Goal: Transaction & Acquisition: Purchase product/service

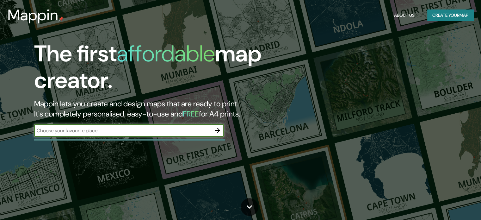
click at [107, 127] on input "text" at bounding box center [122, 130] width 177 height 7
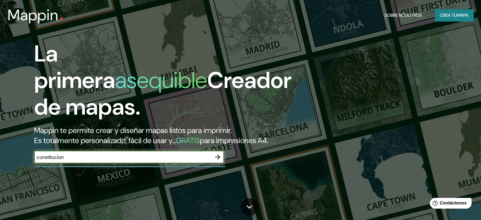
type input "constitucion"
click at [220, 160] on icon "button" at bounding box center [218, 157] width 8 height 8
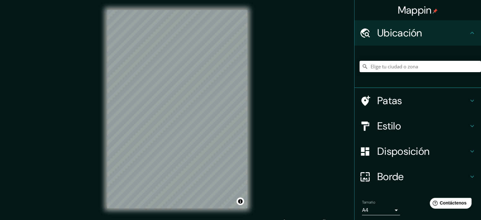
click at [396, 66] on input "Elige tu ciudad o zona" at bounding box center [419, 66] width 121 height 11
click at [195, 219] on html "Mappin Ubicación Patas Estilo Disposición Borde Elige un borde. Consejo : puede…" at bounding box center [240, 110] width 481 height 220
click at [385, 64] on input "Elige tu ciudad o zona" at bounding box center [419, 66] width 121 height 11
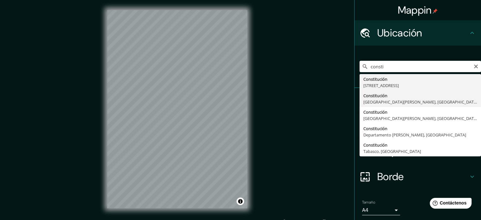
type input "[GEOGRAPHIC_DATA], [GEOGRAPHIC_DATA][PERSON_NAME], [GEOGRAPHIC_DATA]"
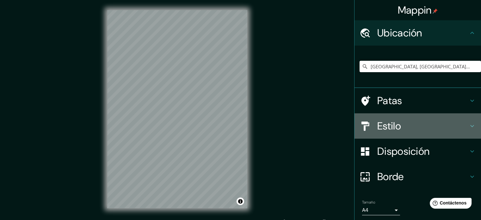
click at [395, 122] on font "Estilo" at bounding box center [389, 125] width 24 height 13
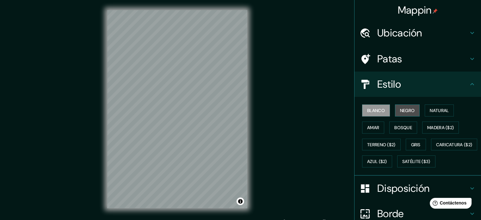
click at [405, 110] on font "Negro" at bounding box center [407, 110] width 15 height 6
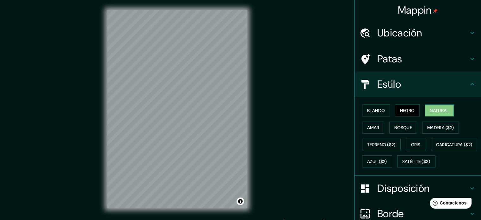
click at [434, 107] on font "Natural" at bounding box center [438, 110] width 19 height 6
click at [369, 129] on font "Amar" at bounding box center [373, 127] width 12 height 6
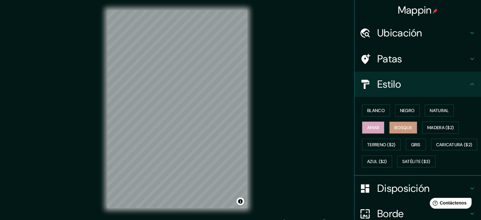
click at [398, 130] on font "Bosque" at bounding box center [403, 127] width 18 height 8
click at [440, 129] on font "Madera ($2)" at bounding box center [440, 127] width 27 height 6
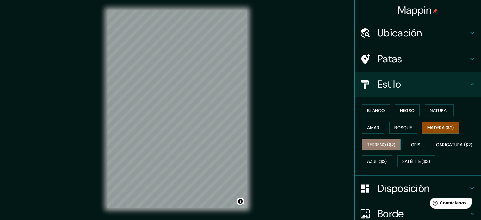
click at [381, 143] on font "Terreno ($2)" at bounding box center [381, 145] width 28 height 6
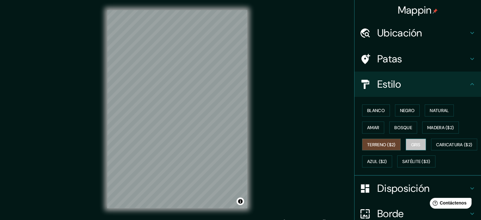
click at [411, 144] on font "Gris" at bounding box center [415, 145] width 9 height 6
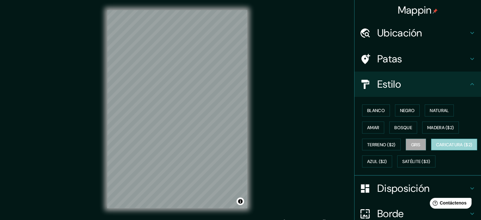
click at [436, 147] on font "Caricatura ($2)" at bounding box center [454, 145] width 36 height 6
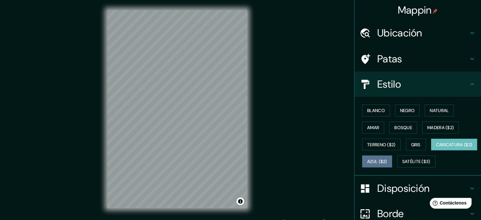
click at [392, 165] on button "Azul ($2)" at bounding box center [377, 161] width 30 height 12
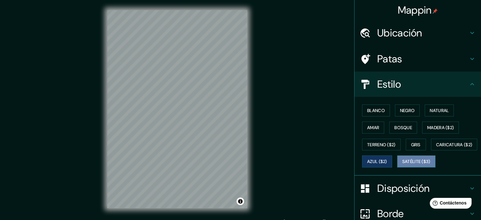
click at [402, 164] on font "Satélite ($3)" at bounding box center [416, 162] width 28 height 6
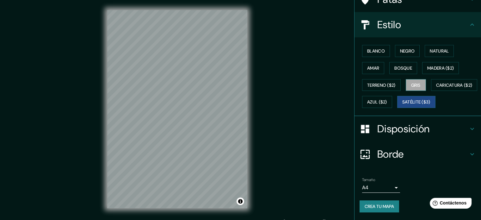
scroll to position [75, 0]
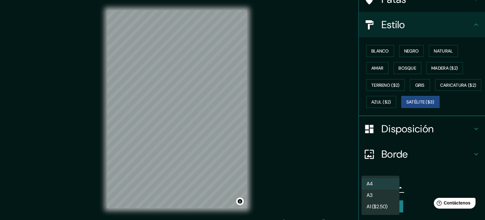
click at [388, 185] on body "Mappin Ubicación Constitución, [GEOGRAPHIC_DATA][PERSON_NAME], [GEOGRAPHIC_DATA…" at bounding box center [242, 110] width 485 height 220
click at [381, 193] on li "A3" at bounding box center [381, 196] width 38 height 12
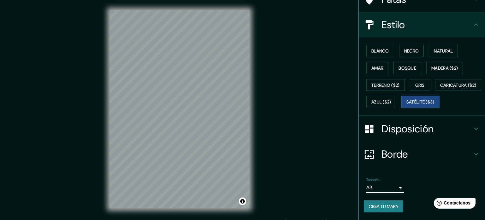
click at [387, 190] on body "Mappin Ubicación Constitución, [GEOGRAPHIC_DATA][PERSON_NAME], [GEOGRAPHIC_DATA…" at bounding box center [242, 110] width 485 height 220
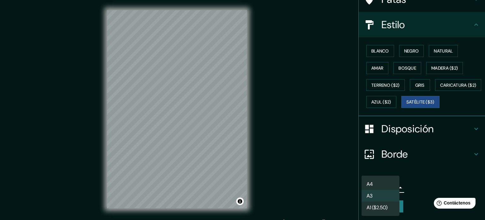
click at [381, 206] on font "A1 ($2.50)" at bounding box center [377, 207] width 21 height 7
type input "a3"
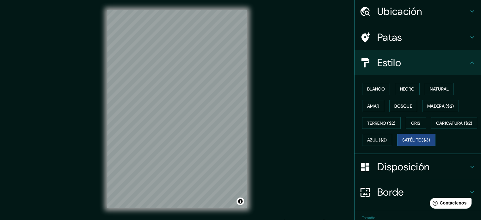
scroll to position [0, 0]
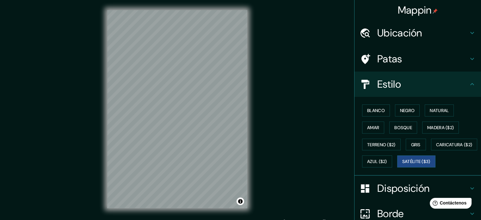
click at [403, 54] on h4 "Patas" at bounding box center [422, 58] width 91 height 13
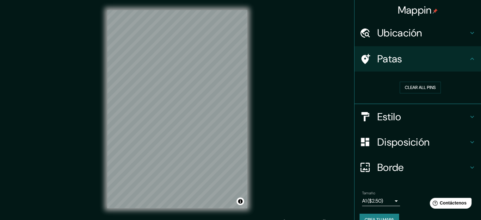
click at [400, 37] on font "Ubicación" at bounding box center [399, 32] width 45 height 13
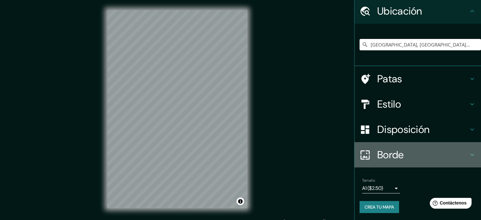
click at [383, 154] on font "Borde" at bounding box center [390, 154] width 27 height 13
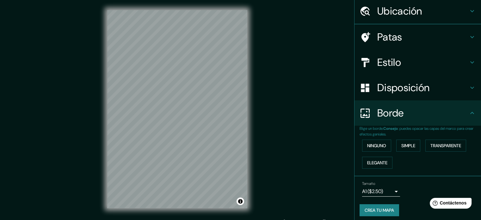
scroll to position [22, 0]
click at [401, 144] on font "Simple" at bounding box center [408, 145] width 14 height 6
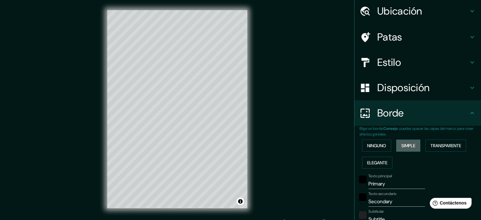
click at [401, 144] on font "Simple" at bounding box center [408, 145] width 14 height 6
type input "177"
type input "35"
click at [432, 145] on font "Transparente" at bounding box center [445, 145] width 31 height 6
click at [375, 161] on font "Elegante" at bounding box center [377, 163] width 20 height 6
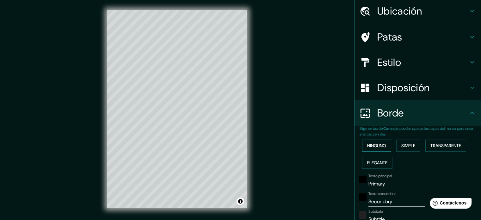
click at [375, 147] on font "Ninguno" at bounding box center [376, 145] width 19 height 6
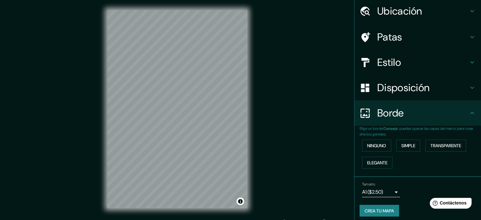
scroll to position [25, 0]
